Goal: Transaction & Acquisition: Purchase product/service

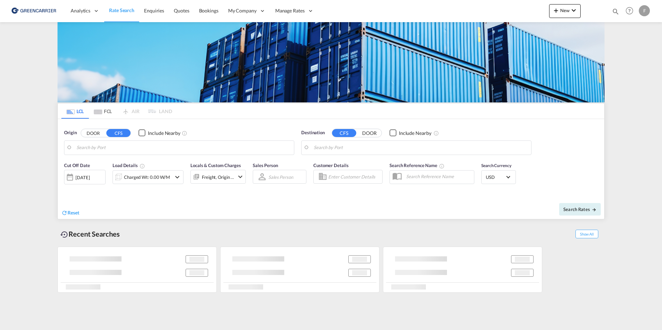
click at [638, 16] on div at bounding box center [631, 11] width 15 height 12
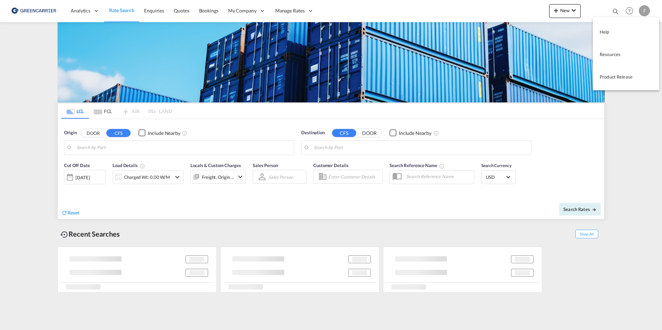
type input "DK-2500, Valby"
type input "[GEOGRAPHIC_DATA], SGSIN"
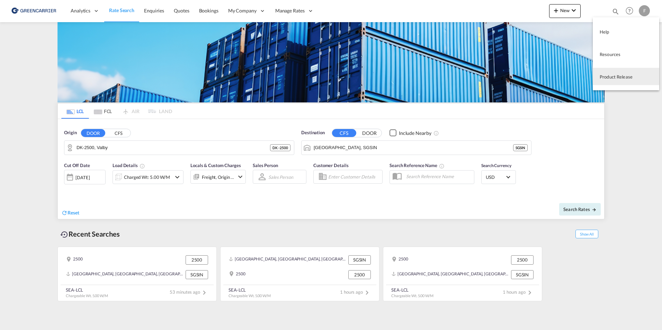
click at [403, 8] on md-backdrop at bounding box center [331, 165] width 662 height 330
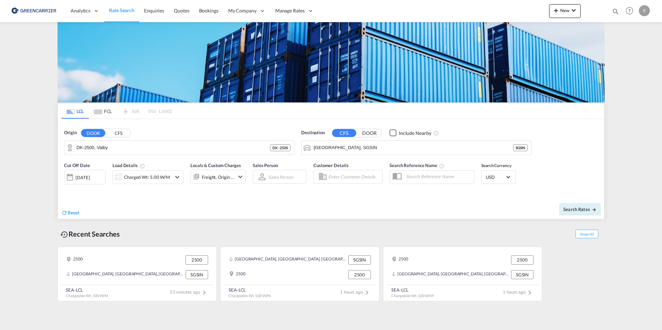
click at [646, 11] on div "F" at bounding box center [644, 10] width 11 height 11
click at [627, 14] on md-backdrop at bounding box center [331, 165] width 662 height 330
click at [629, 11] on md-icon "Help" at bounding box center [630, 11] width 12 height 12
click at [645, 10] on md-backdrop at bounding box center [331, 165] width 662 height 330
click at [645, 10] on div "F" at bounding box center [644, 10] width 11 height 11
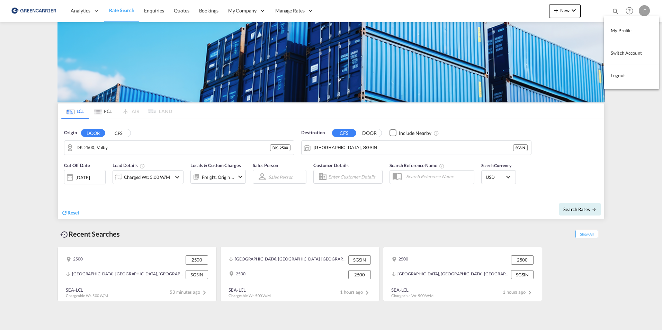
click at [637, 50] on button "Switch Account" at bounding box center [631, 53] width 55 height 14
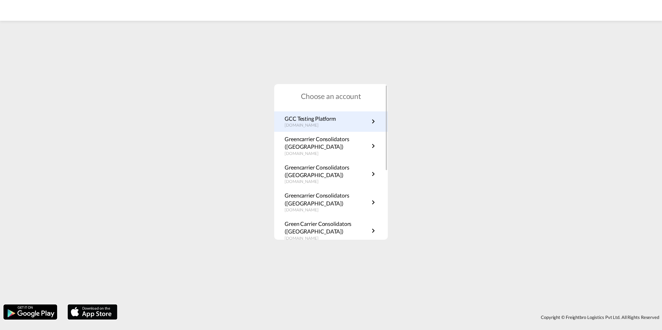
click at [336, 124] on p "greencarrier-testing.freightify.com" at bounding box center [310, 126] width 51 height 6
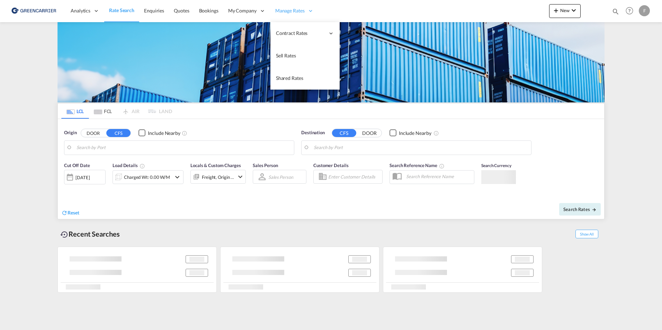
type input "DK-2500, Valby"
type input "[GEOGRAPHIC_DATA], SGSIN"
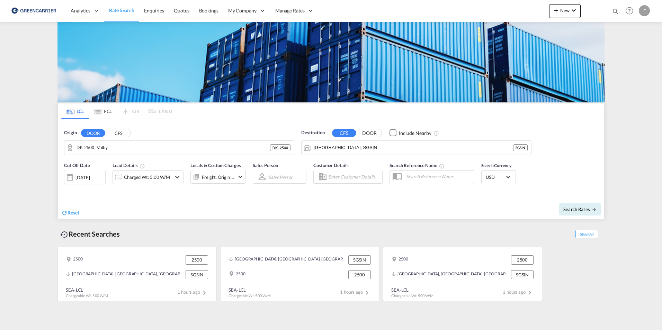
click at [647, 11] on div "F" at bounding box center [644, 10] width 11 height 11
click at [158, 148] on md-backdrop at bounding box center [331, 165] width 662 height 330
click at [110, 136] on div "Origin DOOR CFS DK-2500, [GEOGRAPHIC_DATA]" at bounding box center [179, 143] width 230 height 26
click at [111, 135] on button "CFS" at bounding box center [118, 133] width 24 height 8
click at [107, 169] on div "Singapore Singapore SGSIN" at bounding box center [130, 167] width 132 height 21
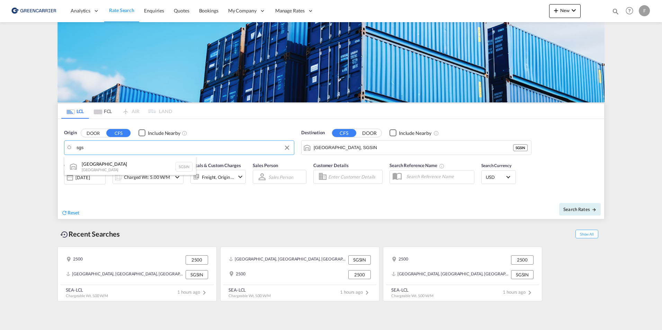
type input "[GEOGRAPHIC_DATA], SGSIN"
click at [430, 147] on input "[GEOGRAPHIC_DATA], SGSIN" at bounding box center [421, 148] width 214 height 10
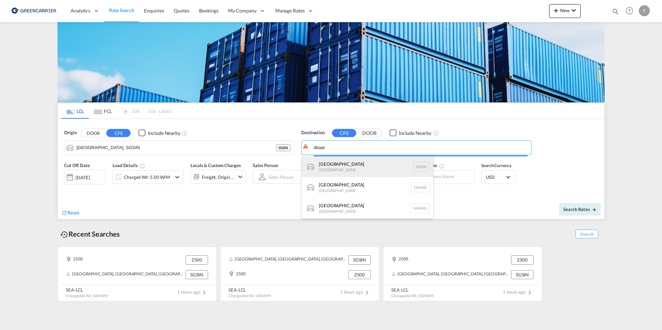
click at [333, 168] on div "Singapore [GEOGRAPHIC_DATA] [GEOGRAPHIC_DATA]" at bounding box center [368, 167] width 132 height 21
type input "[GEOGRAPHIC_DATA], SGSIN"
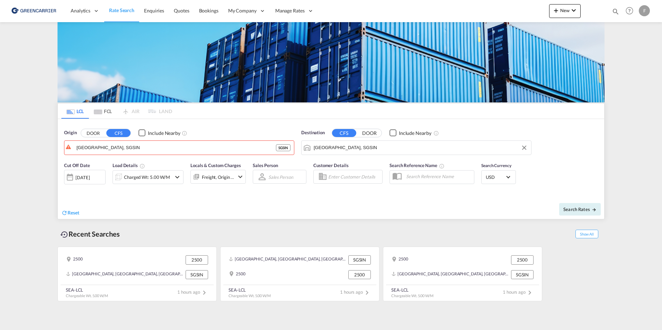
click at [92, 134] on button "DOOR" at bounding box center [93, 133] width 24 height 8
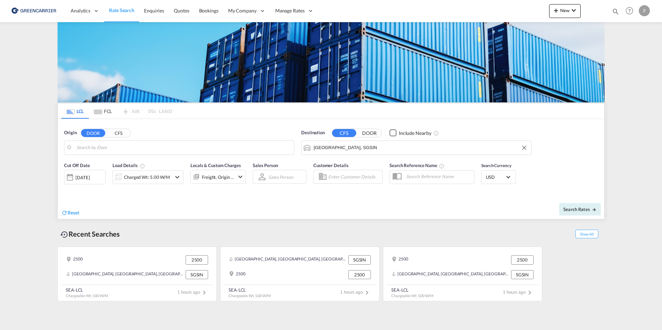
click at [120, 135] on button "CFS" at bounding box center [118, 133] width 24 height 8
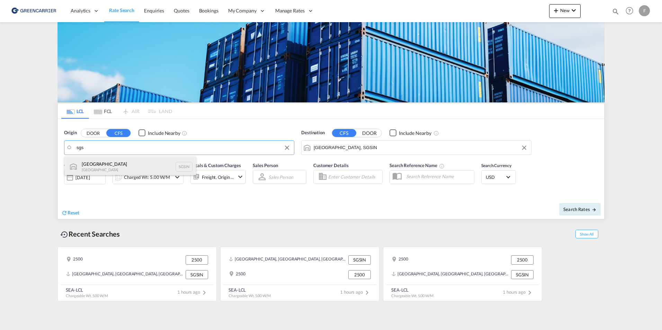
click at [112, 164] on div "Singapore Singapore SGSIN" at bounding box center [130, 167] width 132 height 21
type input "[GEOGRAPHIC_DATA], SGSIN"
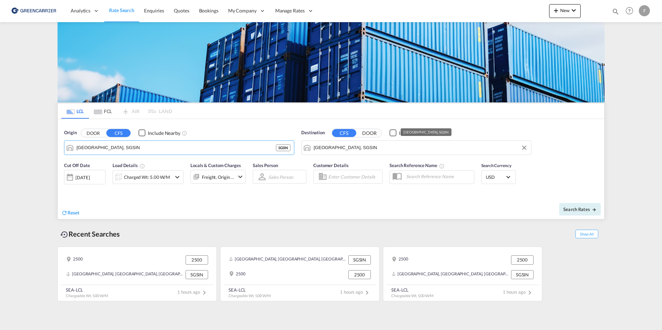
click at [376, 150] on input "[GEOGRAPHIC_DATA], SGSIN" at bounding box center [421, 148] width 214 height 10
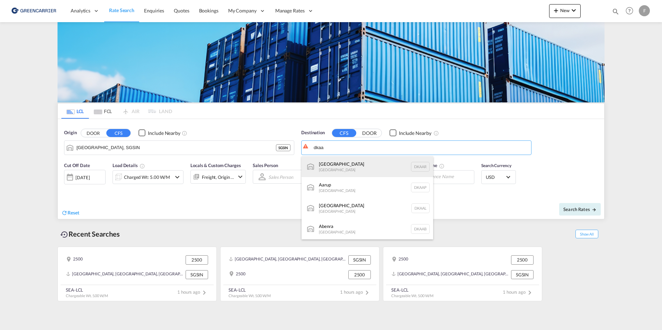
click at [366, 163] on div "Aarhus [GEOGRAPHIC_DATA] [GEOGRAPHIC_DATA]" at bounding box center [368, 167] width 132 height 21
type input "[GEOGRAPHIC_DATA], [GEOGRAPHIC_DATA]"
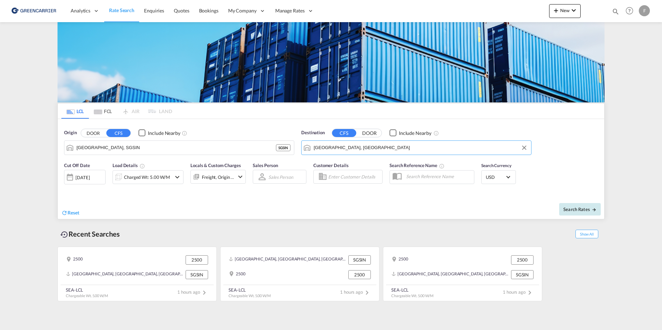
click at [584, 209] on span "Search Rates" at bounding box center [580, 210] width 33 height 6
type input "SGSIN to DKAAR / [DATE]"
